Goal: Information Seeking & Learning: Learn about a topic

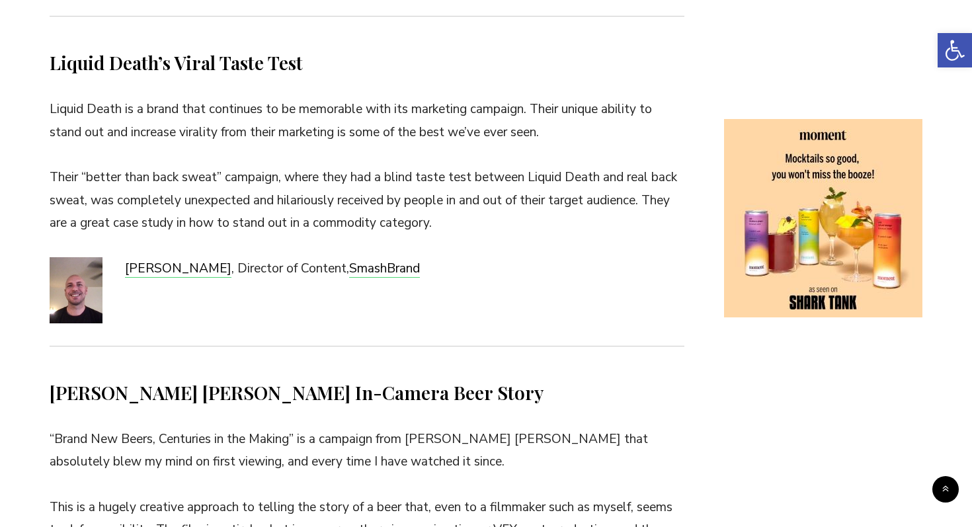
scroll to position [939, 0]
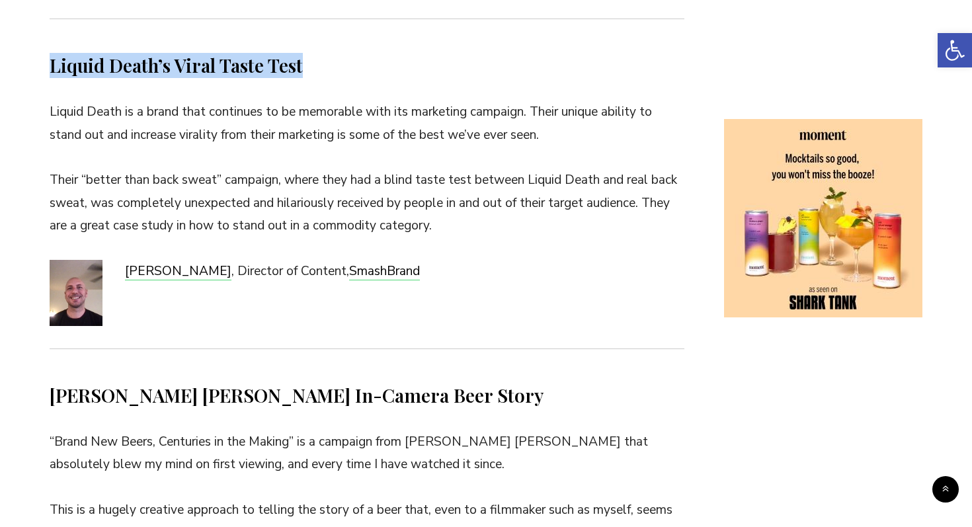
drag, startPoint x: 308, startPoint y: 101, endPoint x: 56, endPoint y: 93, distance: 252.1
click at [56, 78] on h3 "Liquid Death’s Viral Taste Test" at bounding box center [367, 65] width 635 height 25
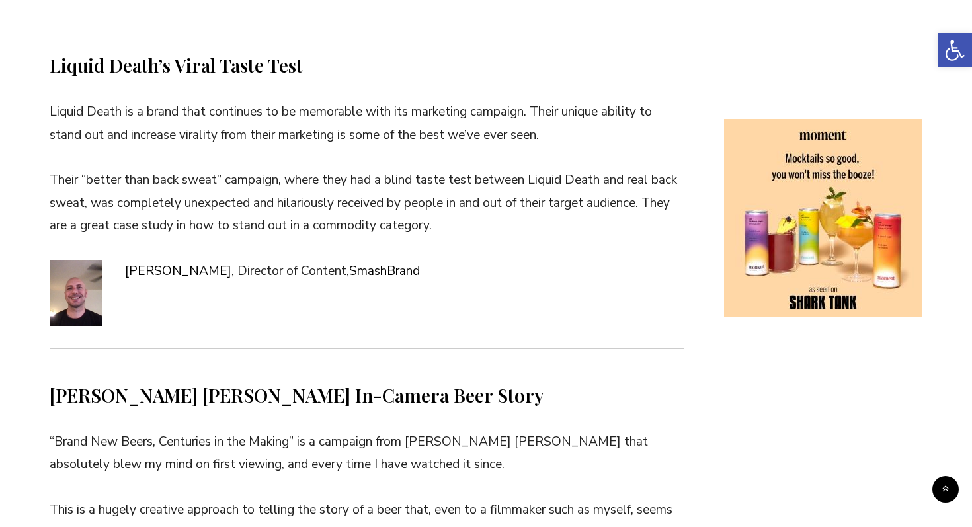
click at [51, 78] on h3 "Liquid Death’s Viral Taste Test" at bounding box center [367, 65] width 635 height 25
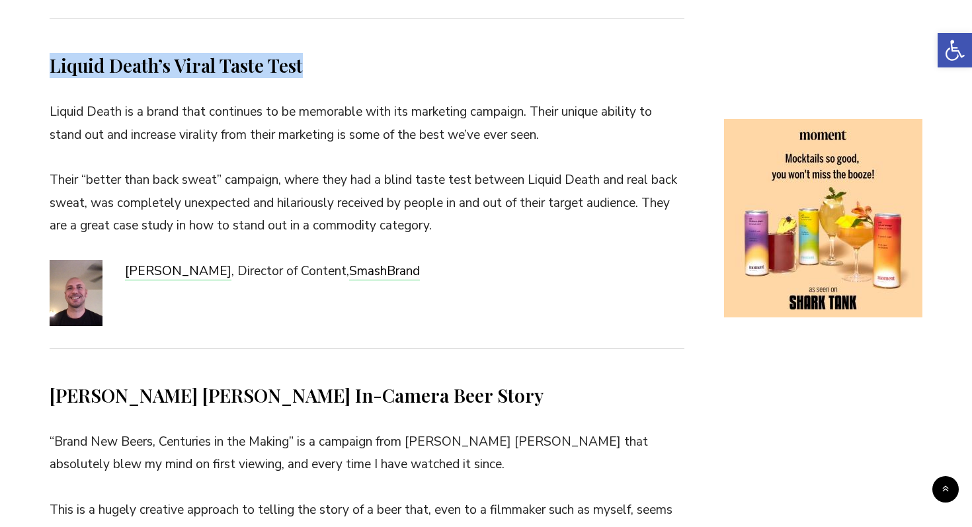
drag, startPoint x: 45, startPoint y: 93, endPoint x: 325, endPoint y: 92, distance: 279.8
copy h3 "Liquid Death’s Viral Taste Test"
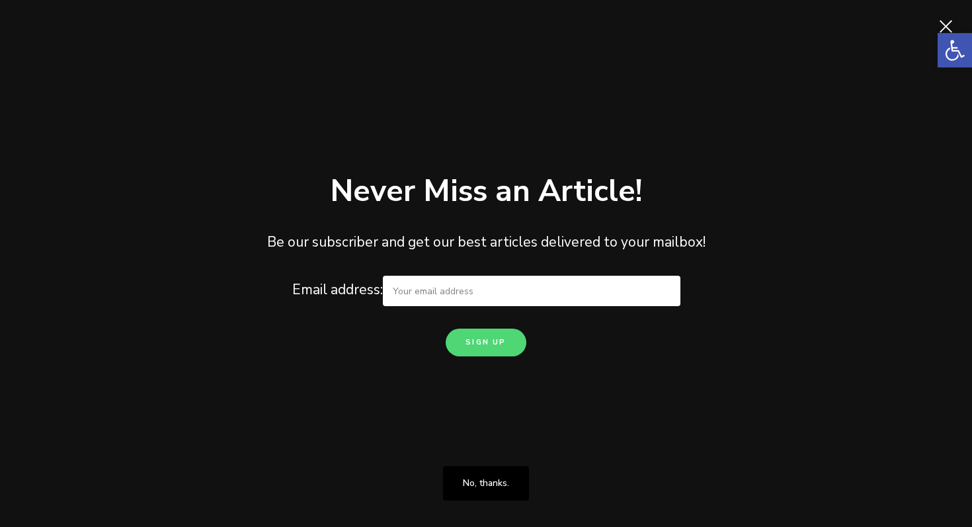
click at [950, 17] on span "Close" at bounding box center [946, 26] width 26 height 26
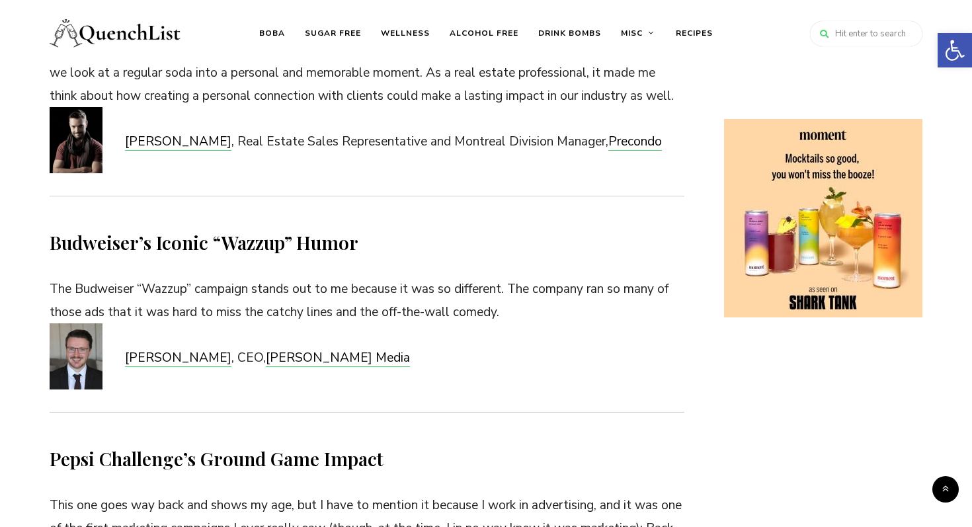
scroll to position [3280, 0]
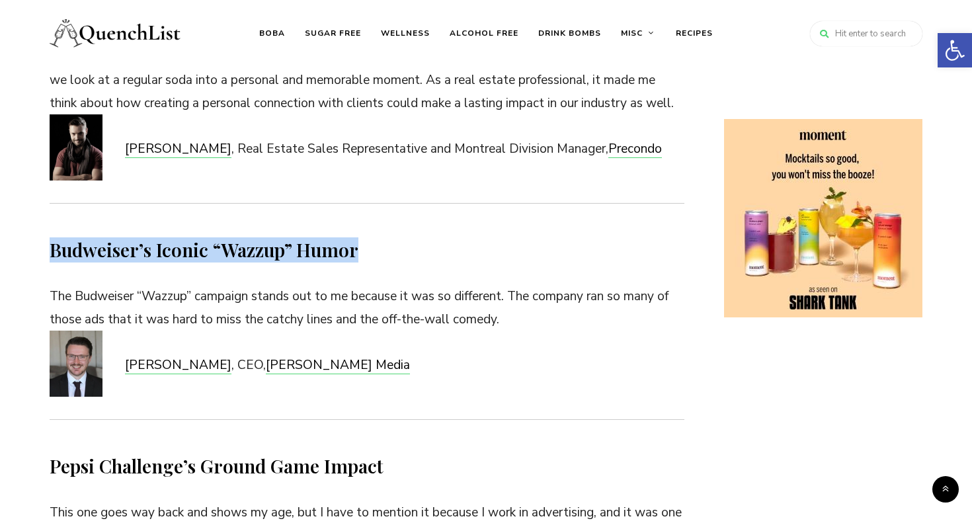
drag, startPoint x: 367, startPoint y: 250, endPoint x: 52, endPoint y: 259, distance: 315.7
click at [52, 259] on h3 "Budweiser’s Iconic “Wazzup” Humor" at bounding box center [367, 249] width 635 height 25
copy h3 "Budweiser’s Iconic “Wazzup” Humor"
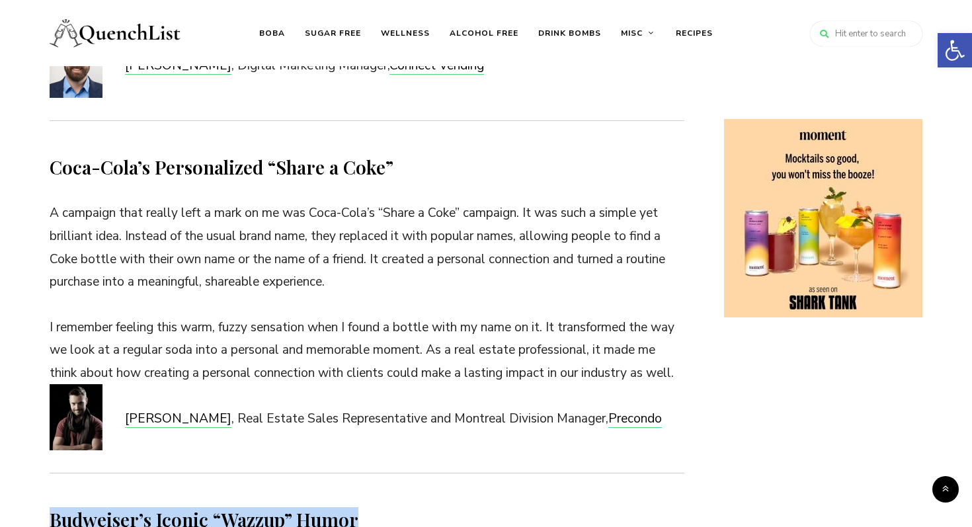
scroll to position [2997, 0]
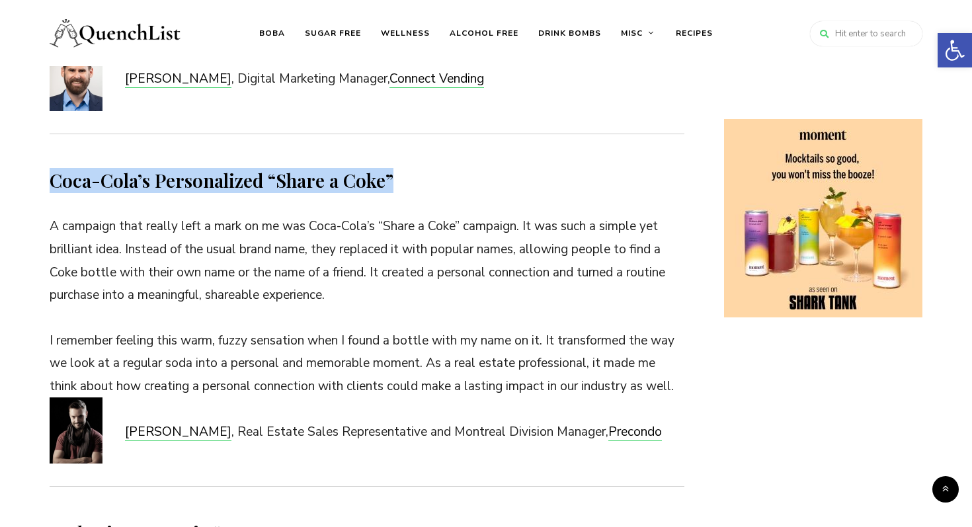
drag, startPoint x: 399, startPoint y: 181, endPoint x: 48, endPoint y: 174, distance: 351.3
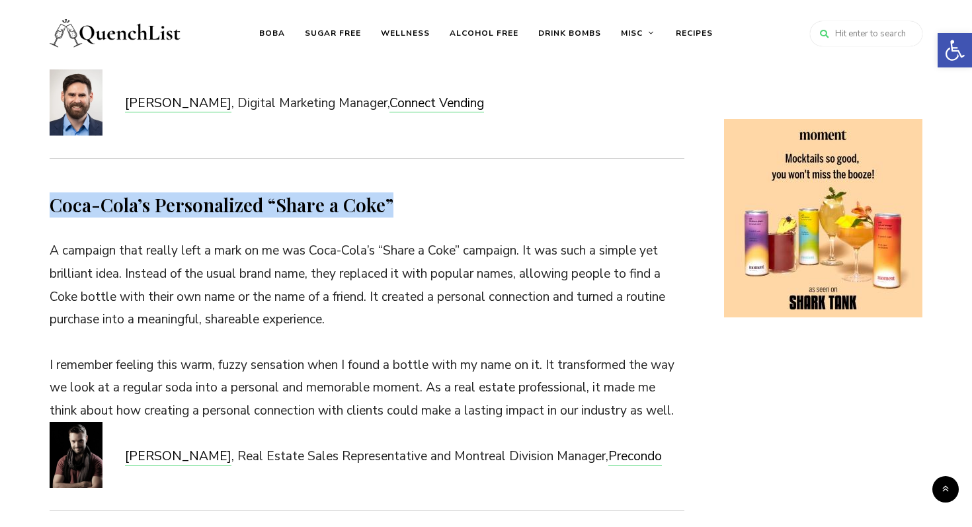
scroll to position [2936, 0]
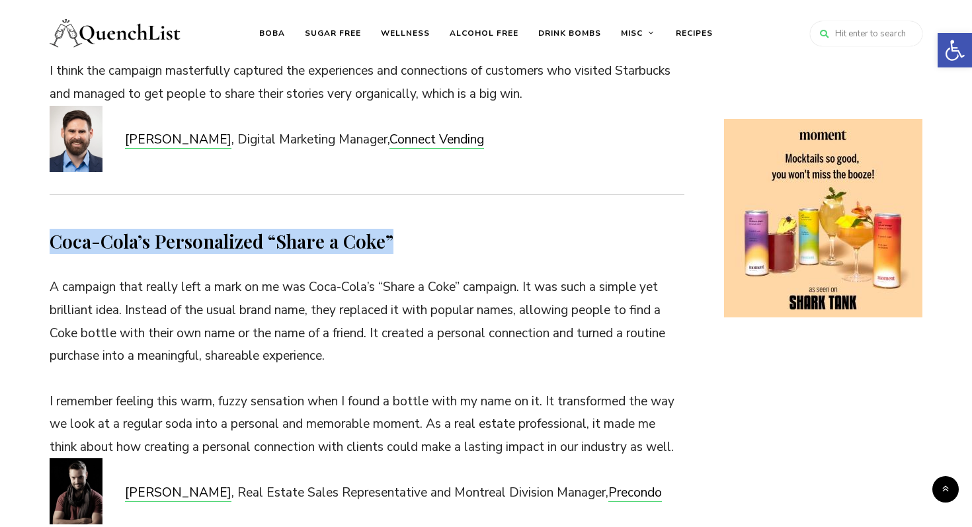
copy h3 "Coca-Cola’s Personalized “Share a Coke”"
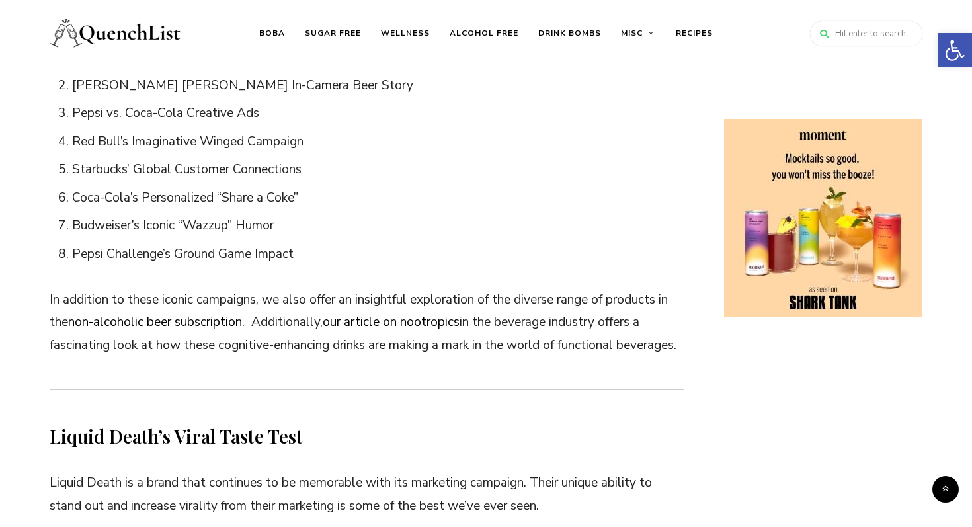
scroll to position [468, 0]
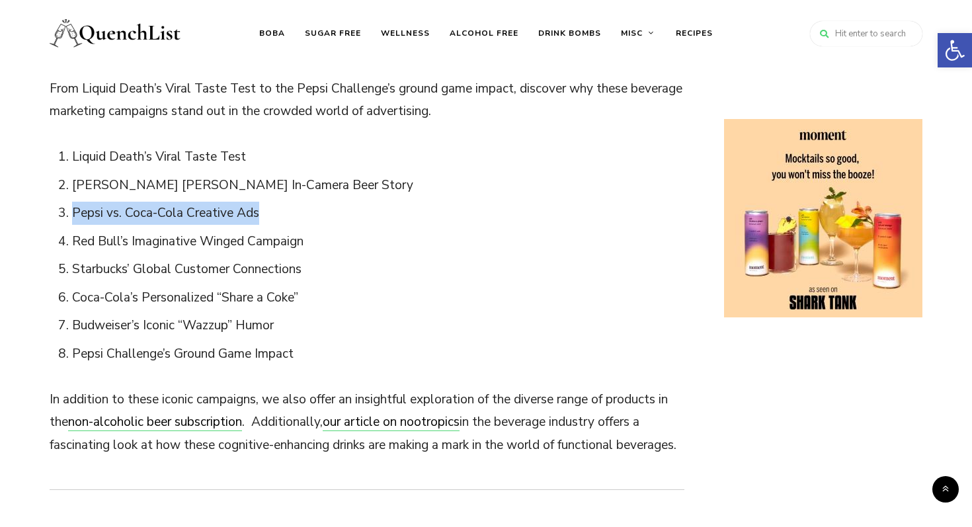
drag, startPoint x: 266, startPoint y: 222, endPoint x: 64, endPoint y: 224, distance: 201.8
click at [72, 224] on li "Pepsi vs. Coca-Cola Creative Ads" at bounding box center [378, 213] width 613 height 23
copy li "Pepsi vs. Coca-Cola Creative Ads"
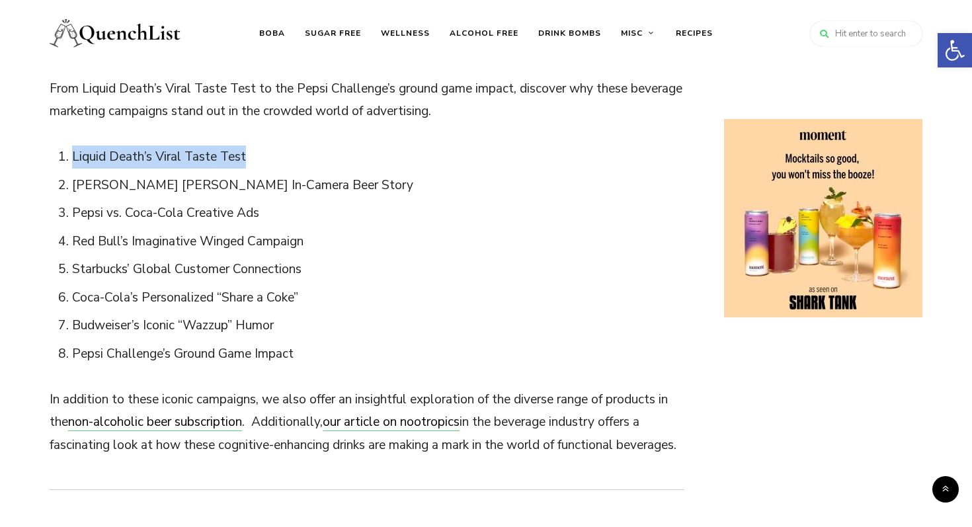
drag, startPoint x: 259, startPoint y: 144, endPoint x: 249, endPoint y: 160, distance: 19.1
copy li "Liquid Death’s Viral Taste Test"
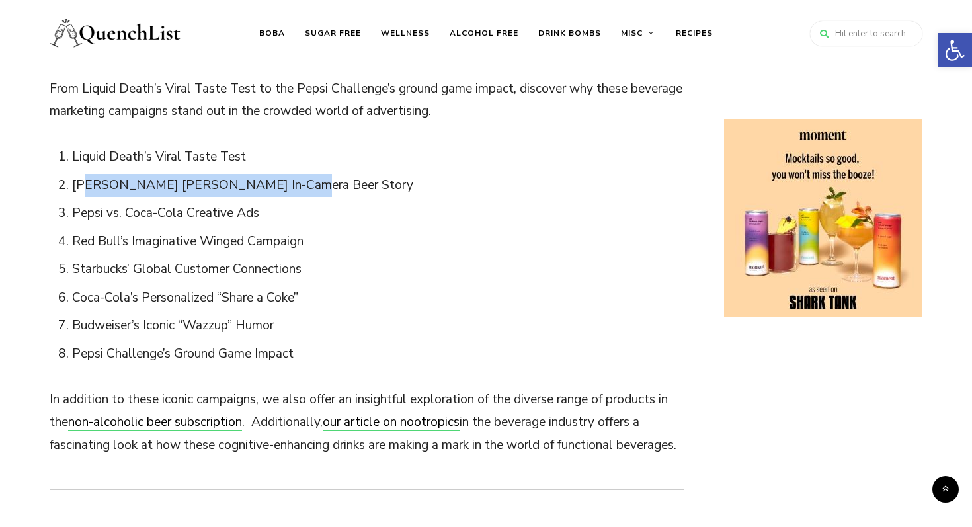
drag, startPoint x: 279, startPoint y: 190, endPoint x: 89, endPoint y: 175, distance: 190.4
click at [89, 175] on li "[PERSON_NAME] [PERSON_NAME] In-Camera Beer Story" at bounding box center [378, 185] width 613 height 23
copy li "eene King’s In-Camera Beer Story"
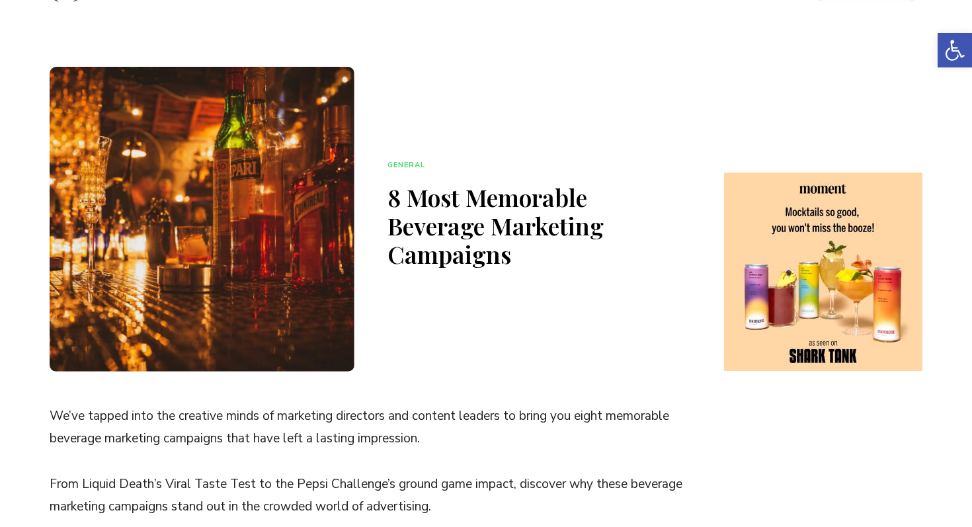
scroll to position [0, 0]
